Goal: Check status: Check status

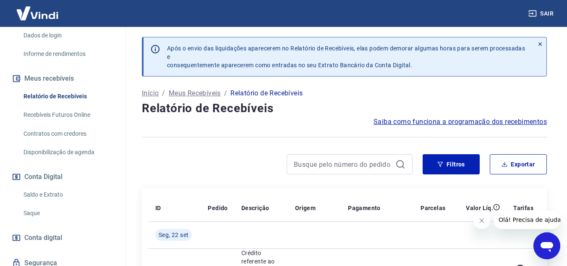
scroll to position [168, 0]
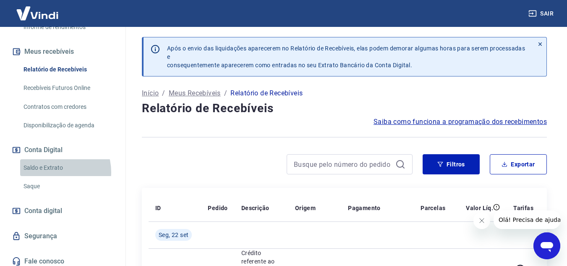
click at [52, 176] on link "Saldo e Extrato" at bounding box center [67, 167] width 95 height 17
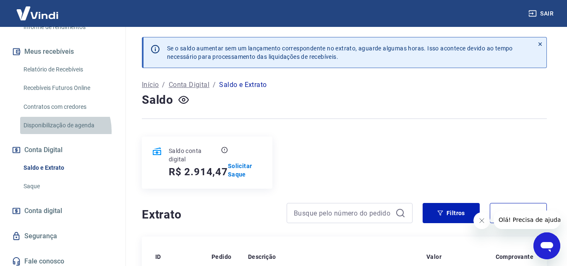
click at [55, 134] on link "Disponibilização de agenda" at bounding box center [67, 125] width 95 height 17
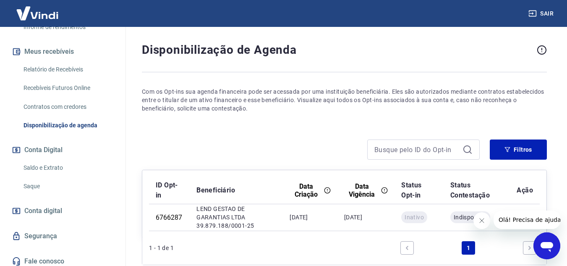
scroll to position [42, 0]
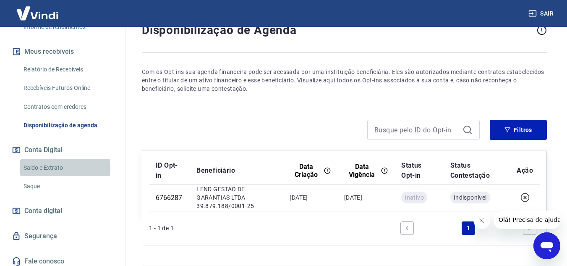
click at [57, 176] on link "Saldo e Extrato" at bounding box center [67, 167] width 95 height 17
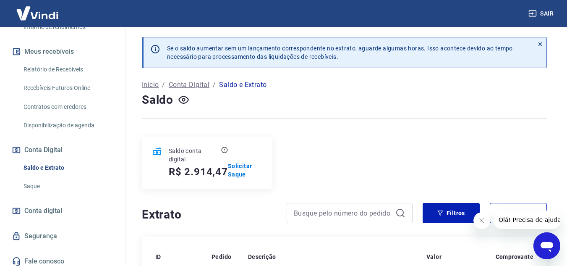
click at [484, 225] on button "Fechar mensagem da empresa" at bounding box center [481, 220] width 17 height 17
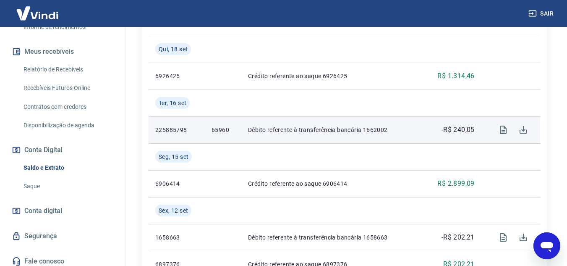
scroll to position [294, 0]
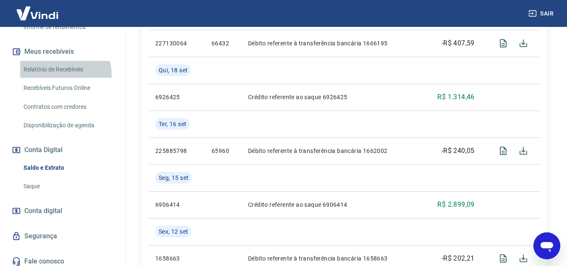
click at [60, 78] on link "Relatório de Recebíveis" at bounding box center [67, 69] width 95 height 17
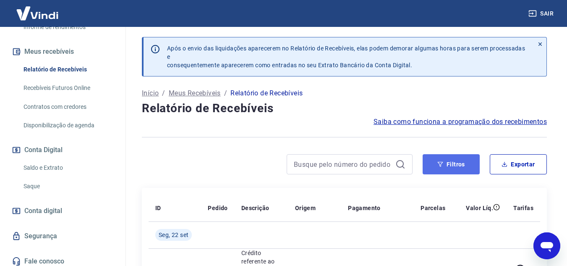
click at [461, 162] on button "Filtros" at bounding box center [451, 164] width 57 height 20
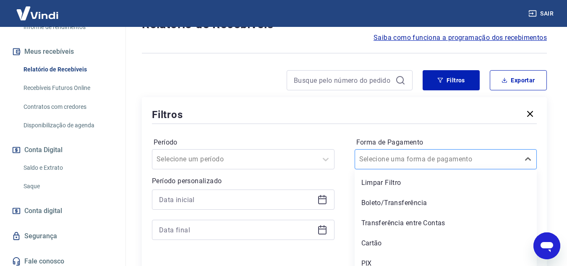
scroll to position [92, 0]
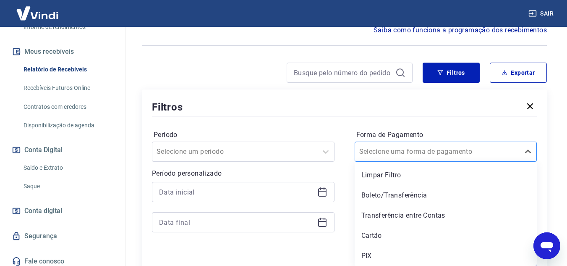
click at [439, 159] on div "Selecione uma forma de pagamento" at bounding box center [446, 151] width 183 height 20
click at [411, 191] on div "Boleto/Transferência" at bounding box center [446, 195] width 183 height 17
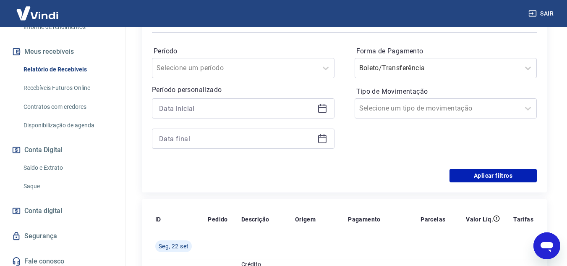
scroll to position [175, 0]
click at [462, 171] on button "Aplicar filtros" at bounding box center [493, 174] width 87 height 13
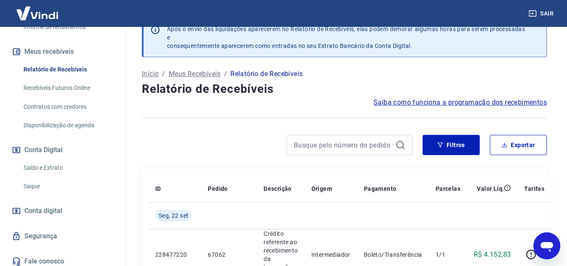
scroll to position [8, 0]
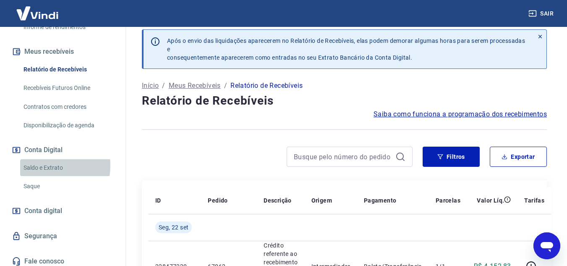
click at [45, 174] on link "Saldo e Extrato" at bounding box center [67, 167] width 95 height 17
